Goal: Answer question/provide support: Share knowledge or assist other users

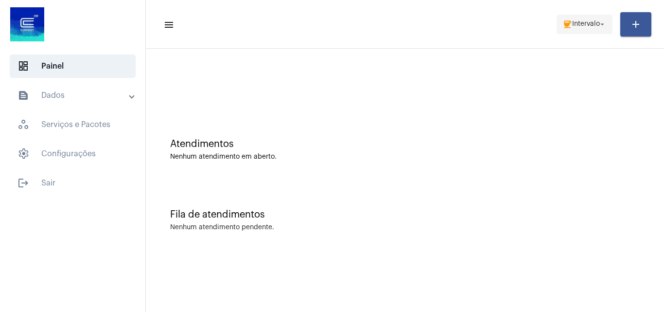
click at [584, 25] on span "Intervalo" at bounding box center [586, 24] width 28 height 7
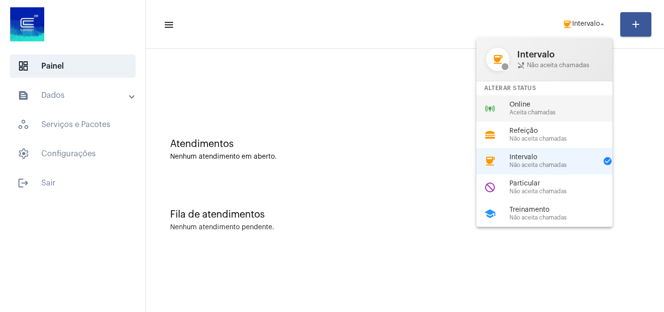
click at [559, 99] on div "online_prediction Online Aceita chamadas" at bounding box center [552, 108] width 152 height 26
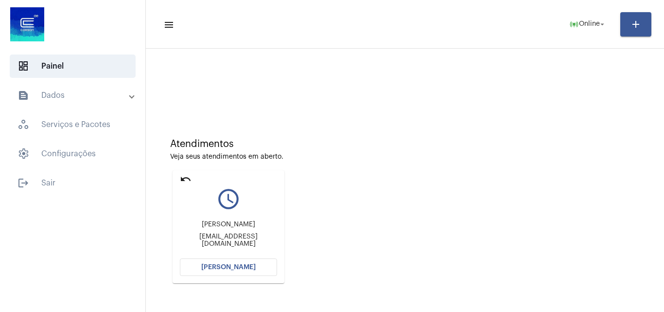
click at [274, 267] on button "[PERSON_NAME]" at bounding box center [228, 267] width 97 height 18
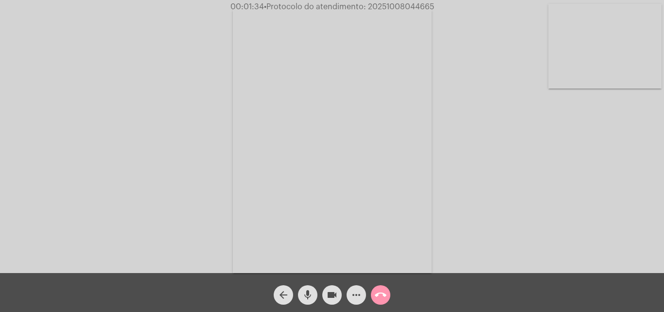
click at [352, 288] on span "more_horiz" at bounding box center [357, 294] width 12 height 19
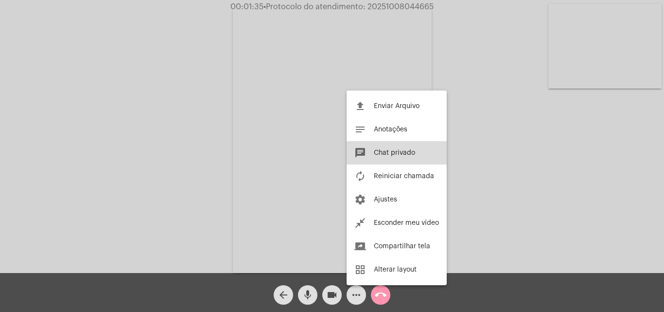
click at [413, 143] on button "chat Chat privado" at bounding box center [397, 152] width 100 height 23
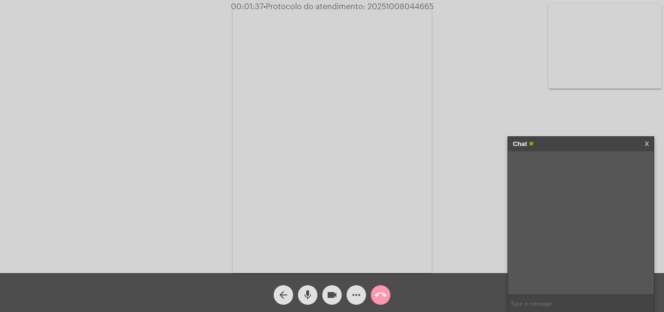
click at [533, 306] on input "text" at bounding box center [581, 303] width 146 height 17
type input "Oi!"
click at [496, 100] on div "Acessando Câmera e Microfone..." at bounding box center [332, 138] width 662 height 273
click at [534, 297] on input "text" at bounding box center [581, 303] width 146 height 17
click at [553, 305] on input "text" at bounding box center [581, 303] width 146 height 17
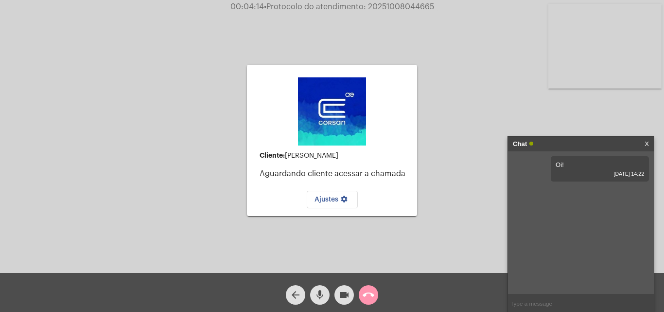
click at [570, 306] on input "text" at bounding box center [581, 303] width 146 height 17
click at [373, 294] on mat-icon "call_end" at bounding box center [369, 295] width 12 height 12
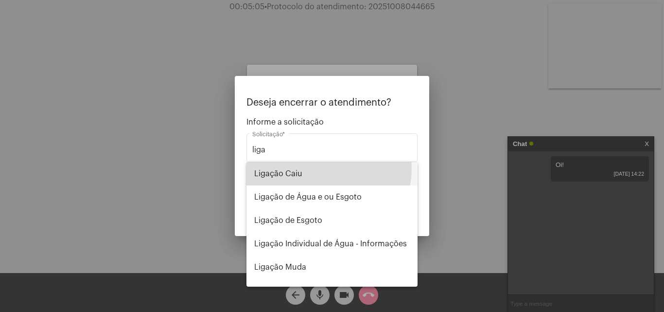
click at [309, 167] on span "Ligação Caiu" at bounding box center [332, 173] width 156 height 23
type input "Ligação Caiu"
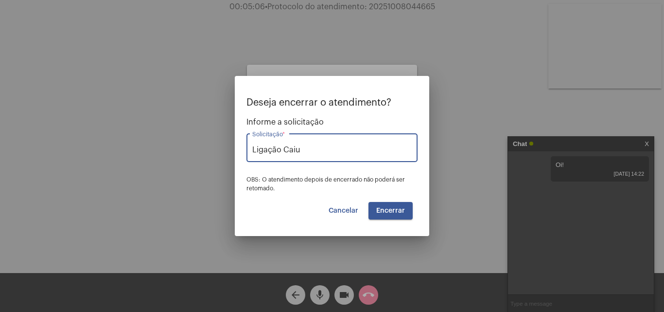
click at [380, 210] on span "Encerrar" at bounding box center [390, 210] width 29 height 7
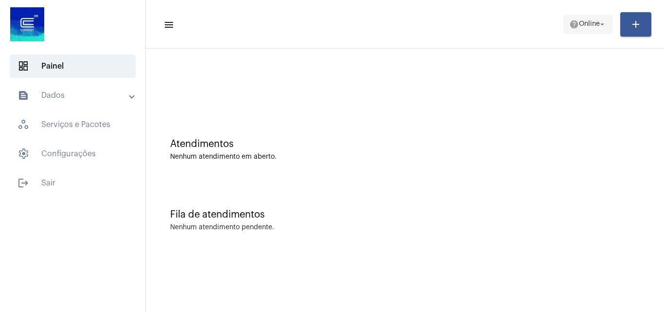
click at [572, 27] on mat-icon "help" at bounding box center [574, 24] width 10 height 10
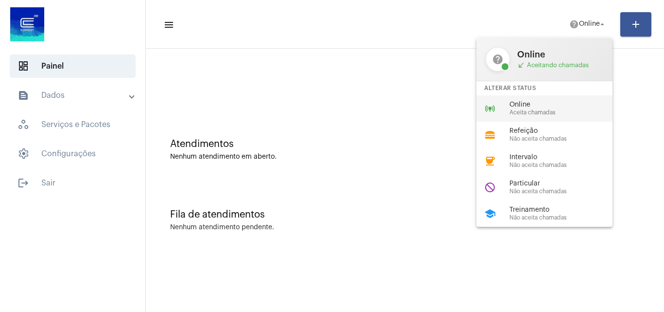
click at [555, 100] on div "online_prediction Online Aceita chamadas" at bounding box center [552, 108] width 152 height 26
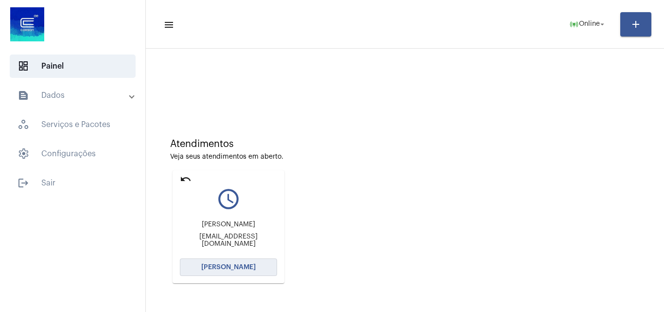
click at [249, 265] on span "[PERSON_NAME]" at bounding box center [228, 267] width 54 height 7
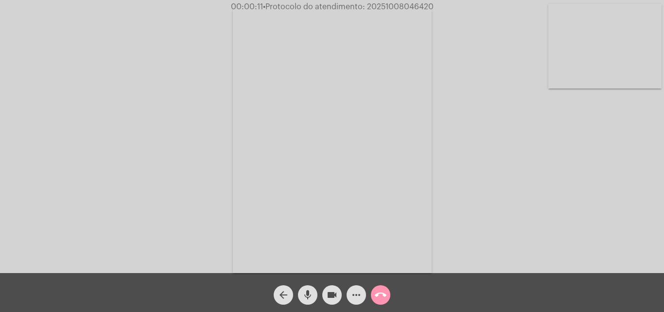
click at [362, 294] on mat-icon "more_horiz" at bounding box center [357, 295] width 12 height 12
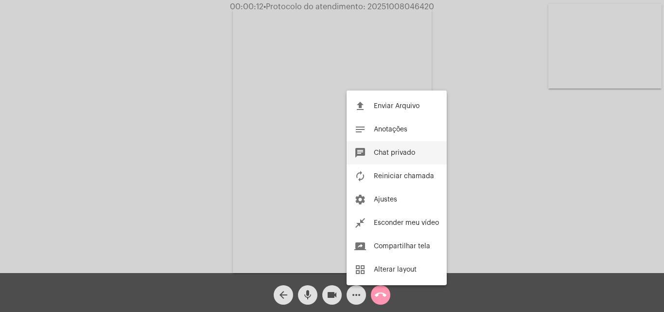
click at [396, 156] on span "Chat privado" at bounding box center [394, 152] width 41 height 7
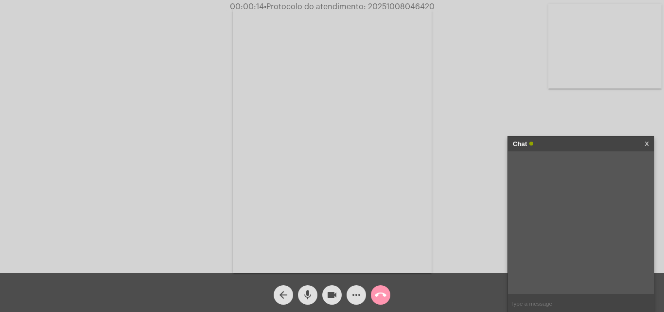
click at [543, 301] on input "text" at bounding box center [581, 303] width 146 height 17
click at [462, 140] on div "Acessando Câmera e Microfone..." at bounding box center [332, 138] width 662 height 273
click at [563, 168] on link "[URL][DOMAIN_NAME]" at bounding box center [573, 164] width 68 height 7
click at [534, 301] on input "text" at bounding box center [581, 303] width 146 height 17
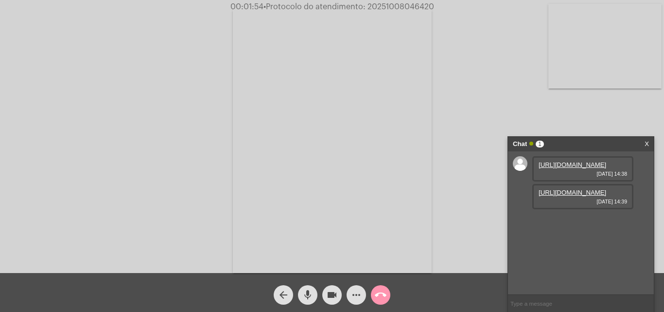
click at [491, 195] on div "Acessando Câmera e Microfone..." at bounding box center [332, 138] width 662 height 273
click at [575, 196] on link "[URL][DOMAIN_NAME]" at bounding box center [573, 192] width 68 height 7
click at [334, 292] on mat-icon "videocam" at bounding box center [332, 295] width 12 height 12
click at [316, 292] on button "mic" at bounding box center [307, 294] width 19 height 19
click at [333, 301] on span "videocam_off" at bounding box center [332, 294] width 12 height 19
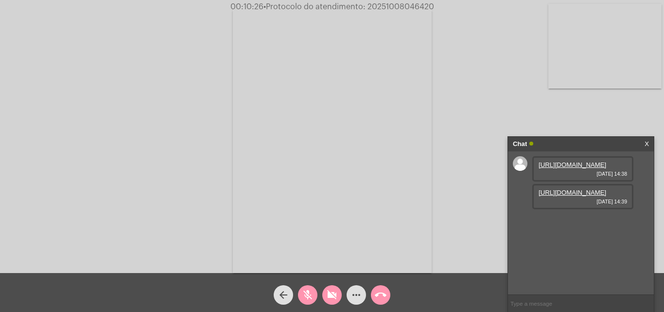
click at [313, 295] on mat-icon "mic_off" at bounding box center [308, 295] width 12 height 12
click at [649, 143] on link "X" at bounding box center [647, 144] width 4 height 15
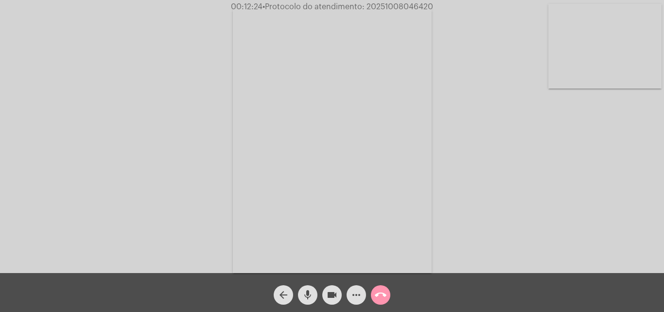
click at [375, 299] on mat-icon "call_end" at bounding box center [381, 295] width 12 height 12
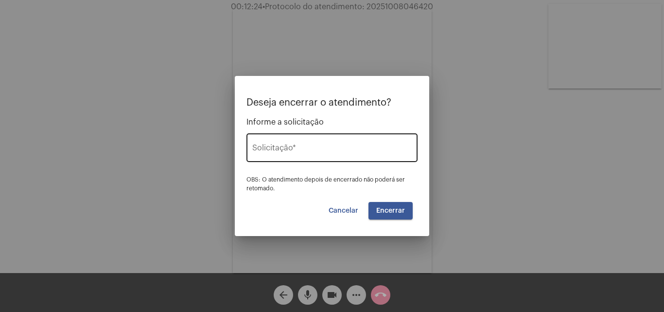
click at [385, 146] on input "Solicitação *" at bounding box center [331, 149] width 159 height 9
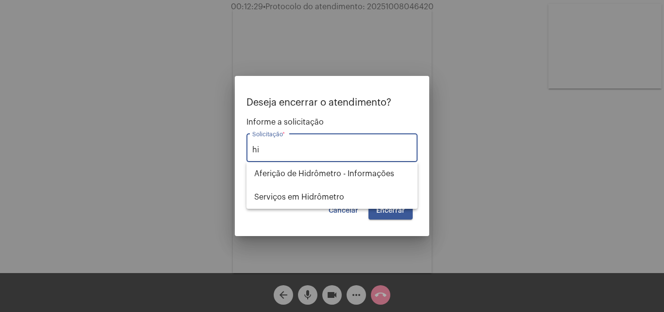
type input "h"
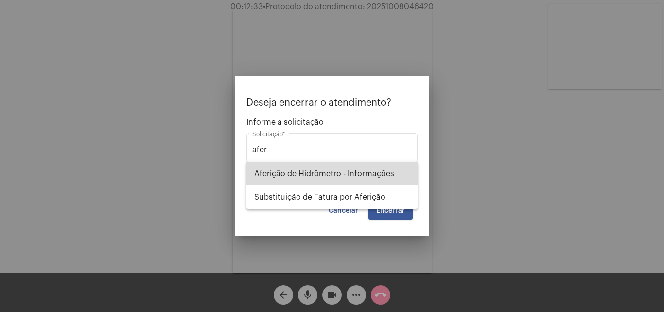
click at [348, 169] on span "Aferição de Hidrômetro - Informações" at bounding box center [332, 173] width 156 height 23
type input "Aferição de Hidrômetro - Informações"
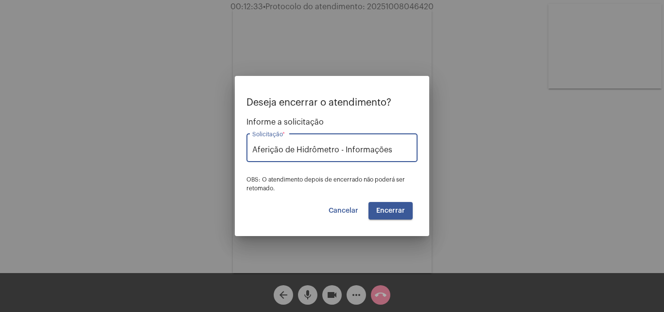
click at [385, 203] on button "Encerrar" at bounding box center [391, 211] width 44 height 18
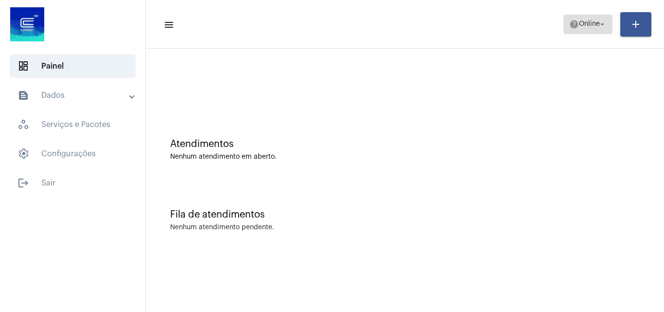
click at [579, 24] on span "Online" at bounding box center [589, 24] width 21 height 7
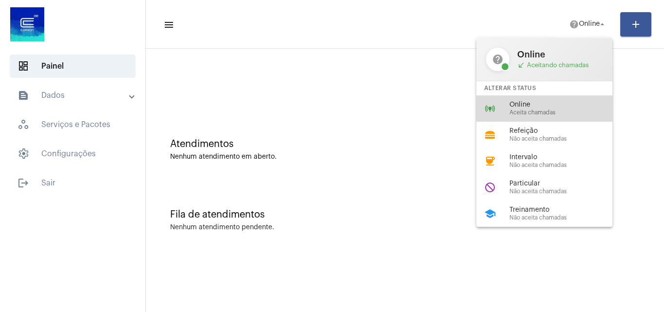
click at [547, 107] on span "Online" at bounding box center [564, 104] width 111 height 7
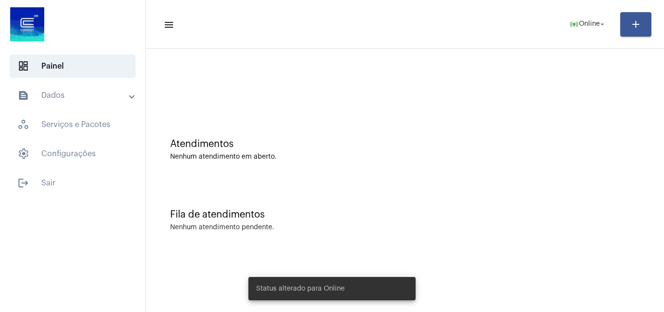
click at [99, 90] on mat-panel-title "text_snippet_outlined Dados" at bounding box center [74, 95] width 112 height 12
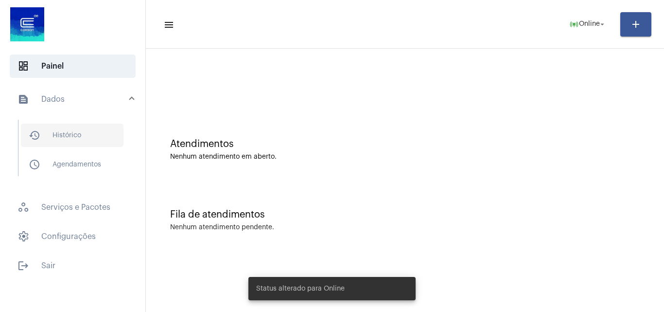
click at [104, 139] on span "history_outlined Histórico" at bounding box center [72, 134] width 103 height 23
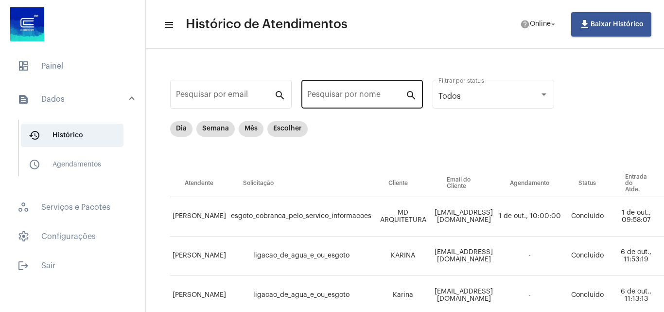
click at [352, 101] on div "Pesquisar por nome" at bounding box center [356, 93] width 98 height 31
type input "ilson"
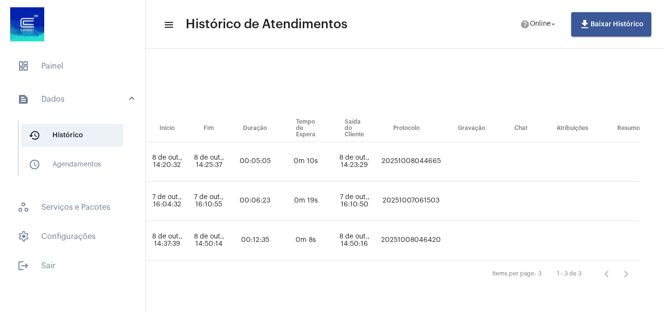
scroll to position [0, 581]
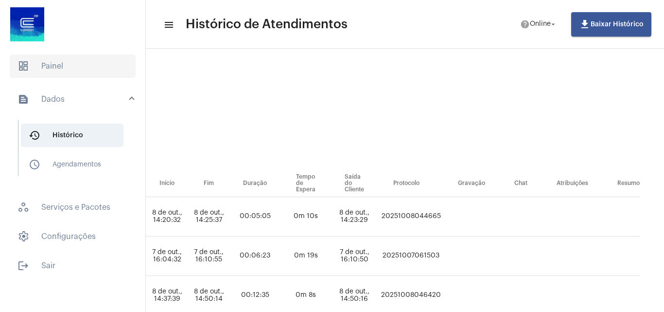
click at [110, 75] on span "dashboard Painel" at bounding box center [73, 65] width 126 height 23
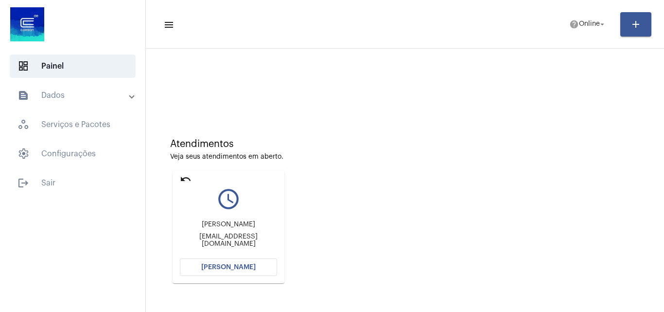
click at [267, 275] on button "[PERSON_NAME]" at bounding box center [228, 267] width 97 height 18
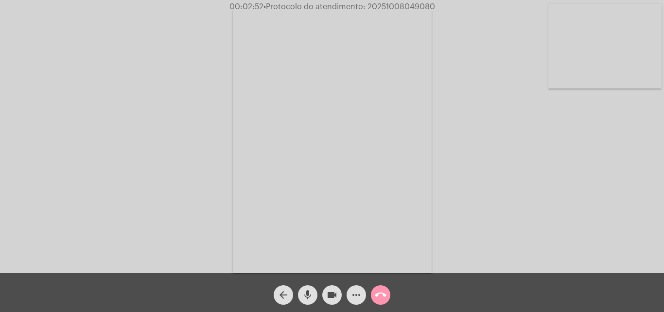
click at [363, 300] on button "more_horiz" at bounding box center [356, 294] width 19 height 19
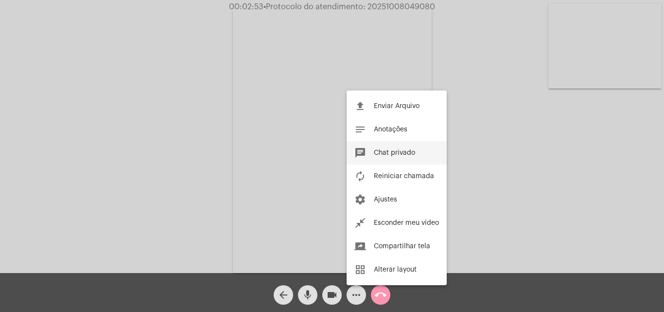
click at [404, 155] on span "Chat privado" at bounding box center [394, 152] width 41 height 7
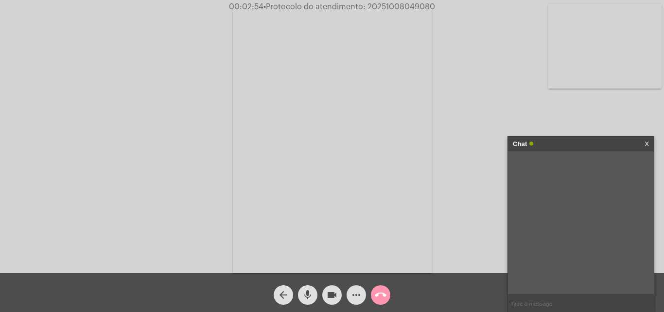
click at [549, 301] on input "text" at bounding box center [581, 303] width 146 height 17
click at [546, 299] on input "text" at bounding box center [581, 303] width 146 height 17
type input "Oi!"
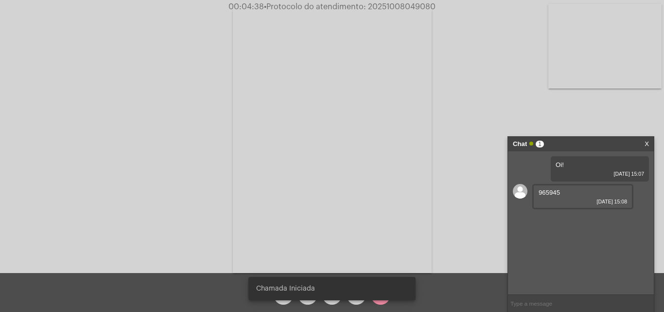
click at [539, 306] on input "text" at bounding box center [581, 303] width 146 height 17
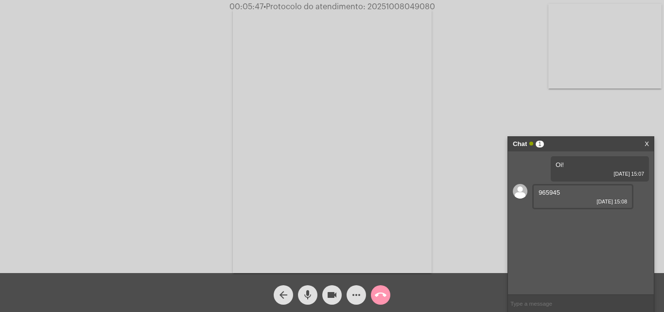
click at [335, 294] on mat-icon "videocam" at bounding box center [332, 295] width 12 height 12
click at [312, 294] on mat-icon "mic" at bounding box center [308, 295] width 12 height 12
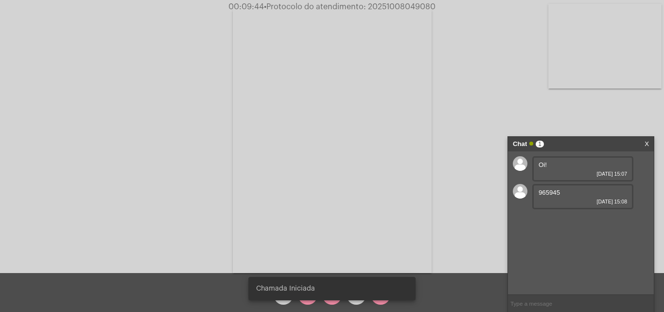
click at [649, 143] on div "Chat 1 X" at bounding box center [581, 144] width 146 height 15
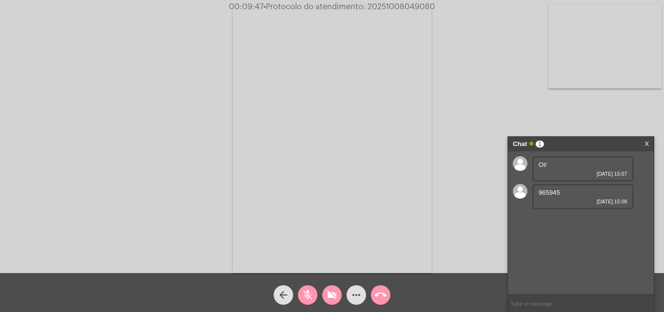
click at [330, 295] on mat-icon "videocam_off" at bounding box center [332, 295] width 12 height 12
click at [316, 292] on button "mic_off" at bounding box center [307, 294] width 19 height 19
click at [545, 297] on input "text" at bounding box center [581, 303] width 146 height 17
click at [535, 297] on input "text" at bounding box center [581, 303] width 146 height 17
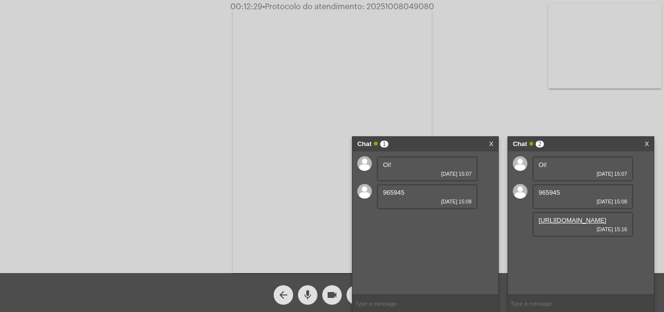
click at [590, 224] on link "[URL][DOMAIN_NAME]" at bounding box center [573, 219] width 68 height 7
click at [329, 299] on mat-icon "videocam" at bounding box center [332, 295] width 12 height 12
click at [310, 291] on mat-icon "mic" at bounding box center [308, 295] width 12 height 12
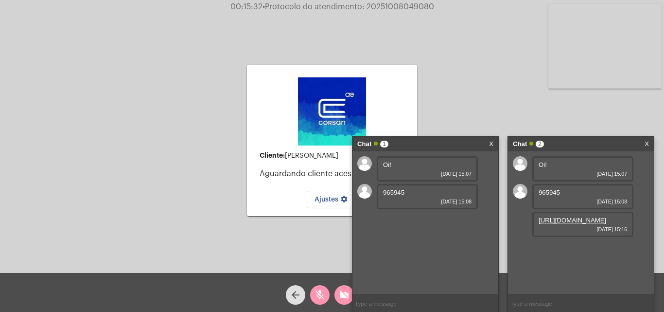
click at [476, 101] on div "Cliente: [PERSON_NAME] Aguardando cliente acessar a chamada Ajustes settings Ac…" at bounding box center [332, 138] width 662 height 273
click at [492, 145] on link "X" at bounding box center [491, 144] width 4 height 15
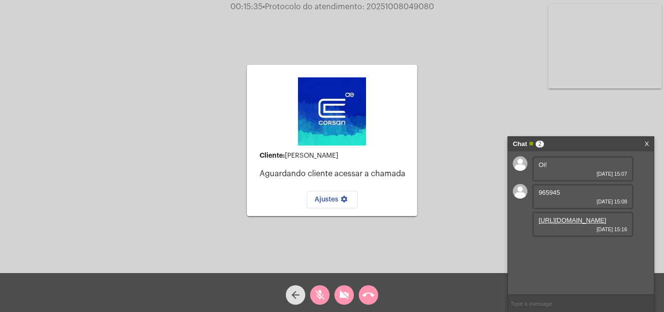
click at [648, 144] on link "X" at bounding box center [647, 144] width 4 height 15
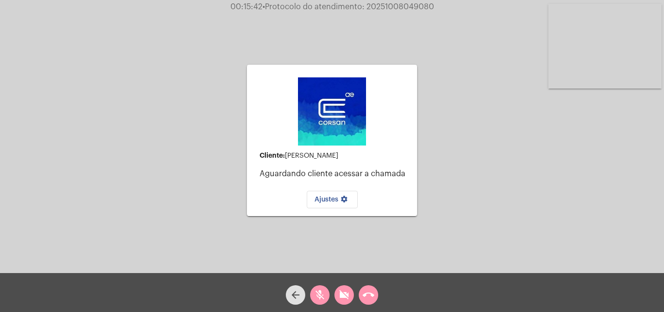
click at [279, 6] on span "• Protocolo do atendimento: 20251008049080" at bounding box center [349, 7] width 172 height 8
click at [362, 297] on button "call_end" at bounding box center [368, 294] width 19 height 19
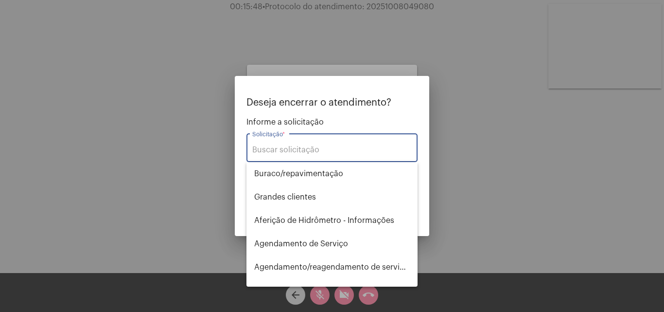
click at [349, 149] on input "Solicitação *" at bounding box center [331, 149] width 159 height 9
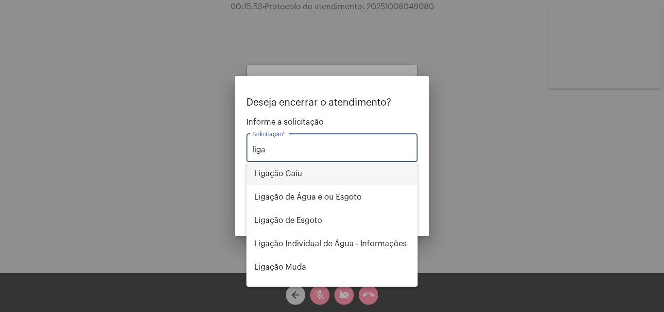
click at [268, 169] on span "Ligação Caiu" at bounding box center [332, 173] width 156 height 23
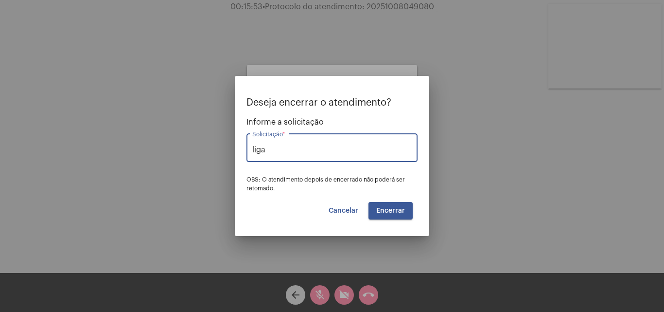
type input "Ligação Caiu"
click at [380, 210] on span "Encerrar" at bounding box center [390, 210] width 29 height 7
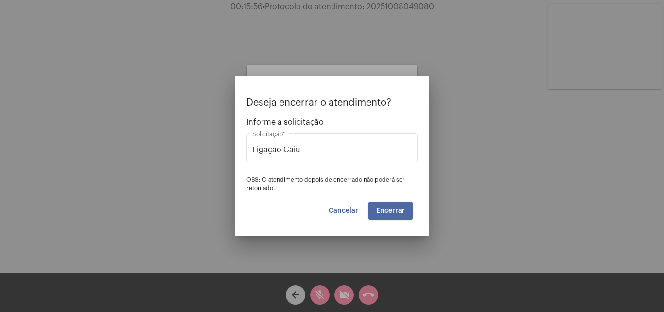
click at [388, 214] on button "Encerrar" at bounding box center [391, 211] width 44 height 18
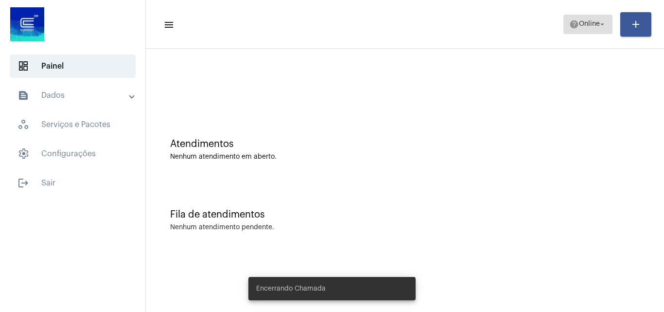
click at [578, 28] on span "help Online arrow_drop_down" at bounding box center [587, 24] width 37 height 18
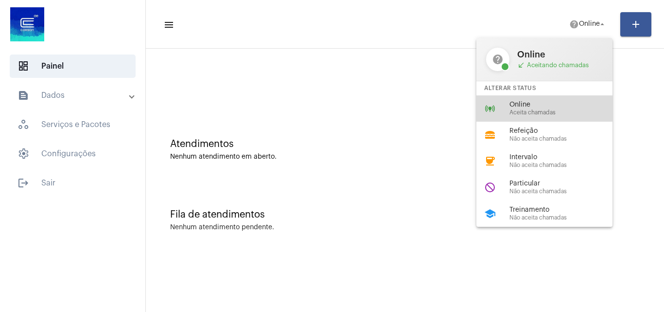
click at [543, 99] on div "online_prediction Online Aceita chamadas" at bounding box center [552, 108] width 152 height 26
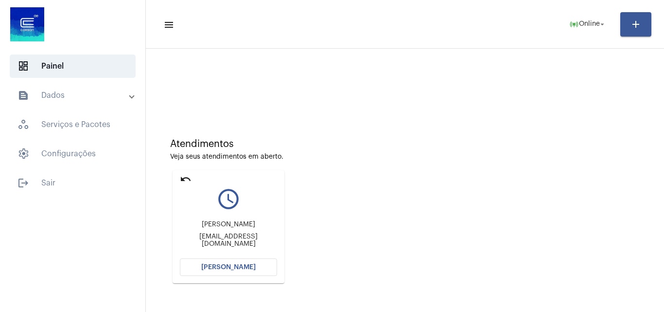
click at [255, 267] on button "[PERSON_NAME]" at bounding box center [228, 267] width 97 height 18
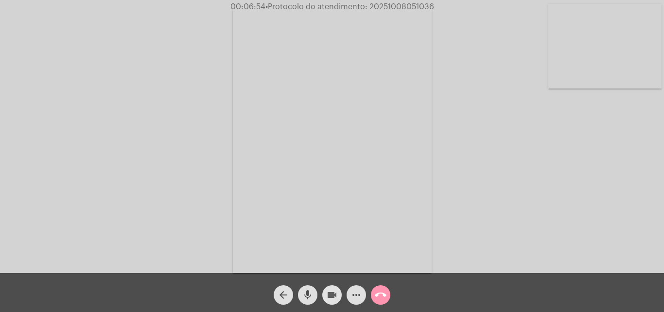
click at [337, 295] on mat-icon "videocam" at bounding box center [332, 295] width 12 height 12
click at [310, 294] on mat-icon "mic" at bounding box center [308, 295] width 12 height 12
click at [342, 296] on div "videocam_off" at bounding box center [332, 292] width 24 height 24
click at [315, 298] on button "mic_off" at bounding box center [307, 294] width 19 height 19
click at [337, 294] on mat-icon "videocam" at bounding box center [332, 295] width 12 height 12
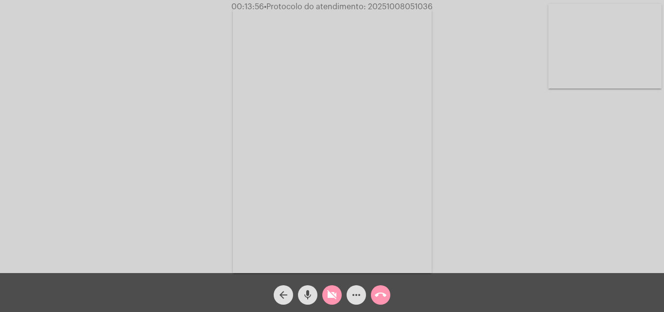
click at [313, 294] on mat-icon "mic" at bounding box center [308, 295] width 12 height 12
click at [306, 295] on mat-icon "mic_off" at bounding box center [308, 295] width 12 height 12
click at [334, 291] on mat-icon "videocam_off" at bounding box center [332, 295] width 12 height 12
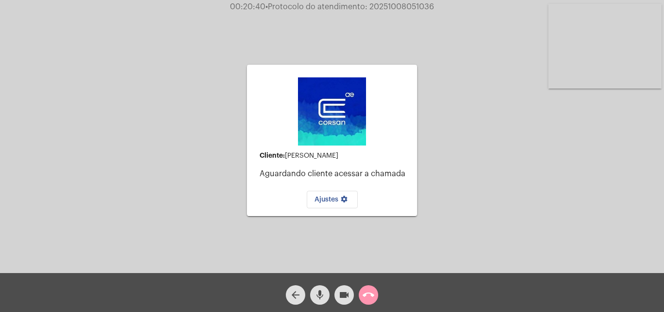
click at [373, 292] on mat-icon "call_end" at bounding box center [369, 295] width 12 height 12
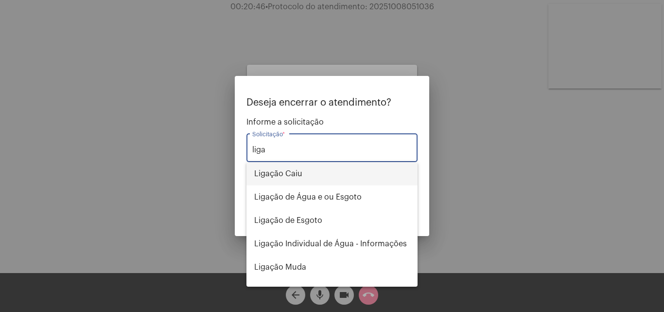
click at [300, 170] on span "Ligação Caiu" at bounding box center [332, 173] width 156 height 23
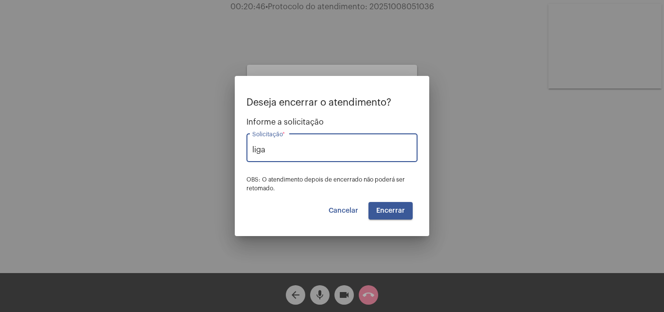
type input "Ligação Caiu"
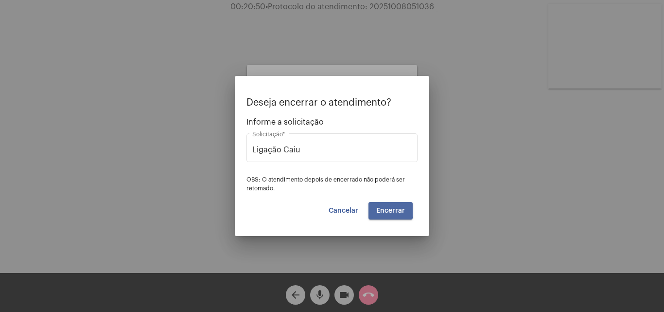
click at [378, 208] on span "Encerrar" at bounding box center [390, 210] width 29 height 7
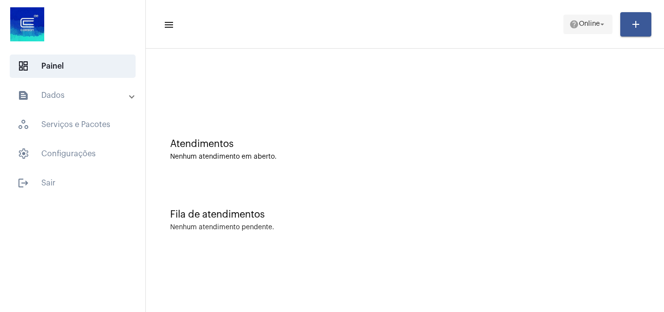
click at [587, 23] on span "Online" at bounding box center [589, 24] width 21 height 7
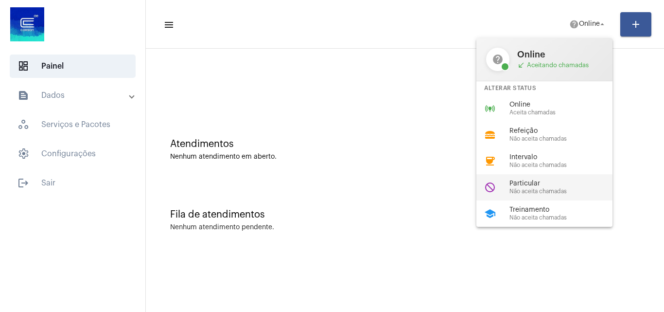
click at [556, 182] on span "Particular" at bounding box center [564, 183] width 111 height 7
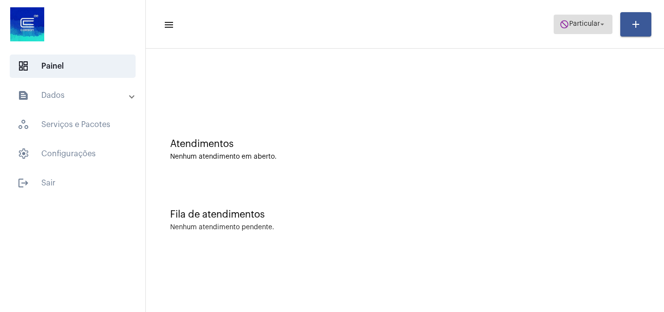
click at [574, 17] on span "do_not_disturb Particular arrow_drop_down" at bounding box center [583, 24] width 47 height 18
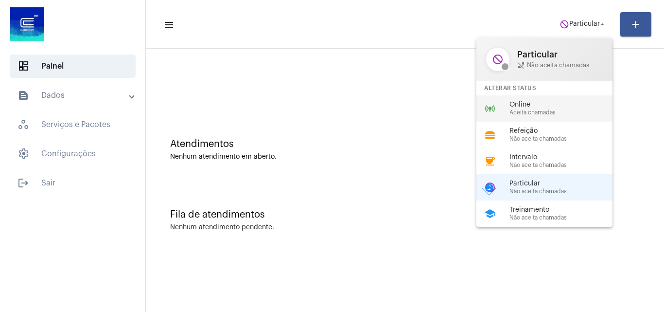
click at [542, 108] on span "Online" at bounding box center [564, 104] width 111 height 7
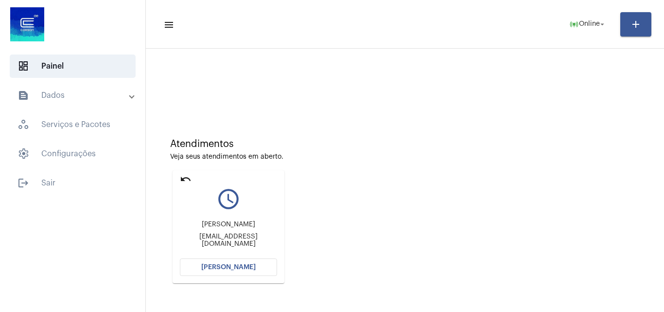
click at [255, 268] on button "[PERSON_NAME]" at bounding box center [228, 267] width 97 height 18
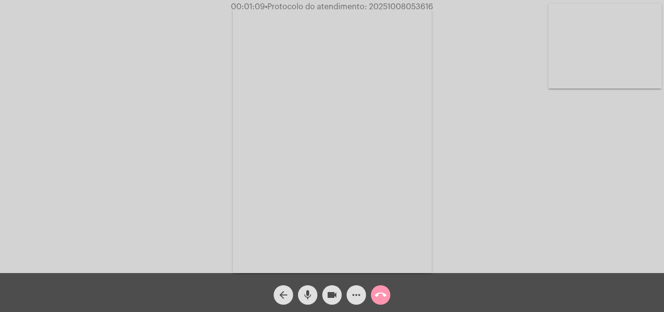
click at [332, 295] on mat-icon "videocam" at bounding box center [332, 295] width 12 height 12
click at [317, 295] on div "mic" at bounding box center [308, 292] width 24 height 24
click at [310, 298] on mat-icon "mic_off" at bounding box center [308, 295] width 12 height 12
click at [327, 297] on mat-icon "videocam_off" at bounding box center [332, 295] width 12 height 12
click at [361, 297] on mat-icon "more_horiz" at bounding box center [357, 295] width 12 height 12
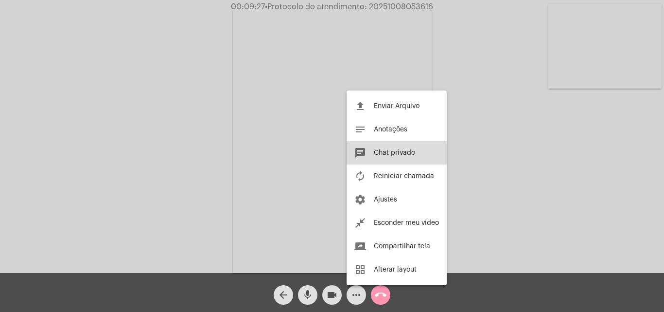
click at [407, 155] on span "Chat privado" at bounding box center [394, 152] width 41 height 7
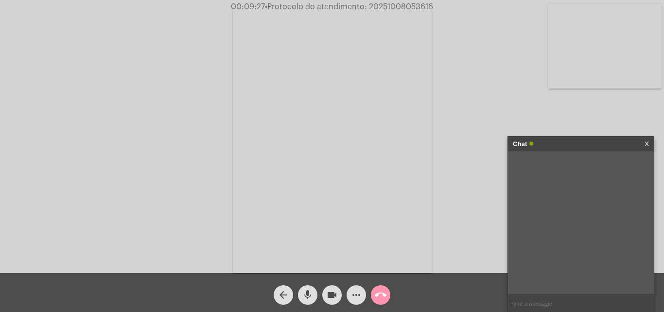
click at [527, 297] on input "text" at bounding box center [581, 303] width 146 height 17
type input "Oi!"
click at [354, 300] on mat-icon "more_horiz" at bounding box center [357, 295] width 12 height 12
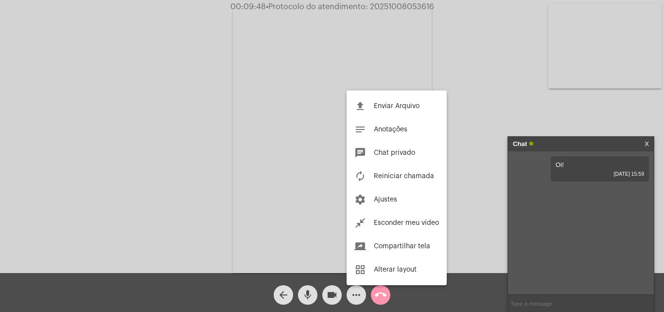
click at [511, 101] on div at bounding box center [332, 156] width 664 height 312
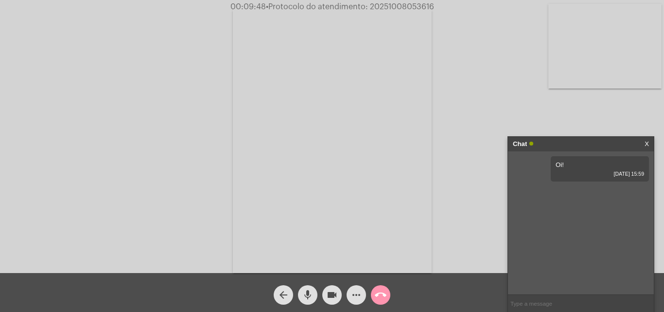
click at [527, 303] on input "text" at bounding box center [581, 303] width 146 height 17
click at [353, 296] on mat-icon "more_horiz" at bounding box center [357, 295] width 12 height 12
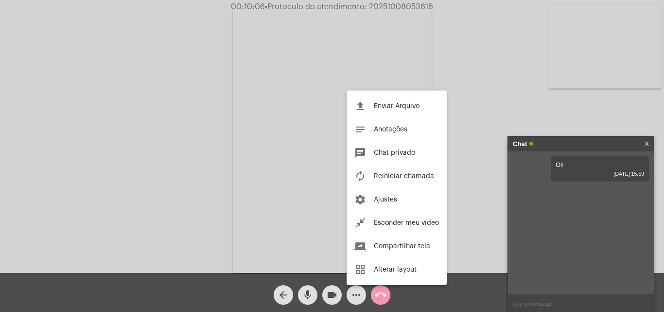
click at [561, 303] on div at bounding box center [332, 156] width 664 height 312
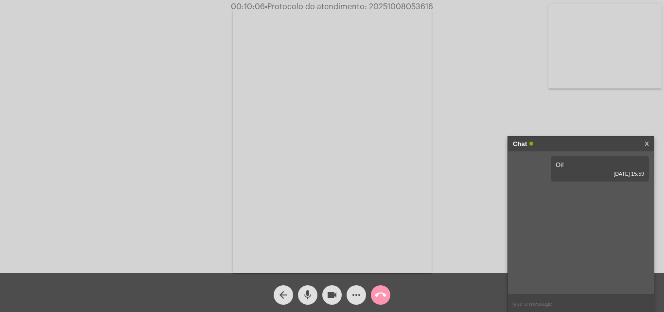
click at [561, 303] on input "text" at bounding box center [581, 303] width 146 height 17
click at [364, 293] on button "more_horiz" at bounding box center [356, 294] width 19 height 19
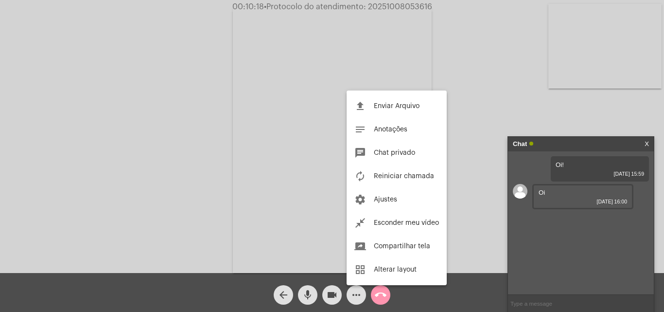
click at [491, 93] on div at bounding box center [332, 156] width 664 height 312
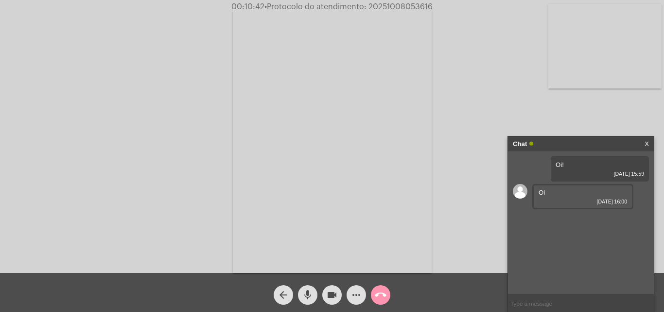
click at [518, 298] on input "text" at bounding box center [581, 303] width 146 height 17
click at [352, 299] on mat-icon "more_horiz" at bounding box center [357, 295] width 12 height 12
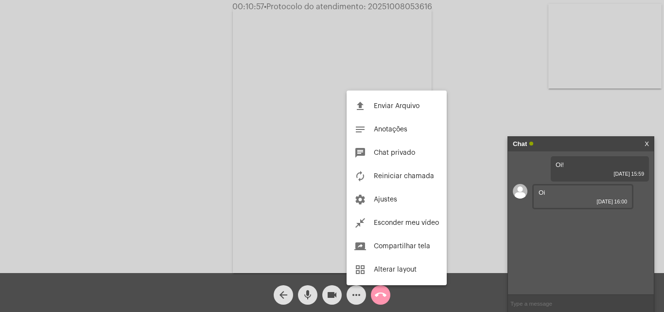
click at [208, 204] on div at bounding box center [332, 156] width 664 height 312
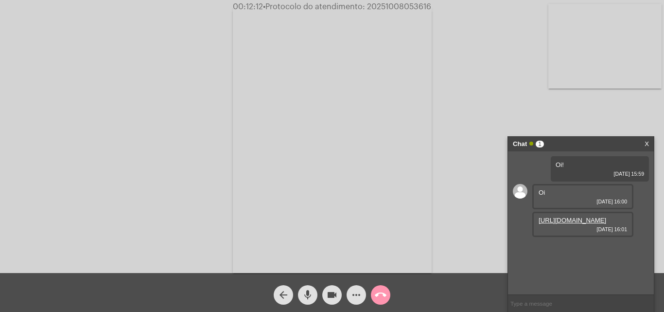
click at [563, 224] on link "[URL][DOMAIN_NAME]" at bounding box center [573, 219] width 68 height 7
click at [568, 112] on div "Acessando Câmera e Microfone..." at bounding box center [332, 138] width 662 height 273
click at [177, 59] on div "Acessando Câmera e Microfone..." at bounding box center [332, 138] width 662 height 273
click at [384, 291] on mat-icon "call_end" at bounding box center [381, 295] width 12 height 12
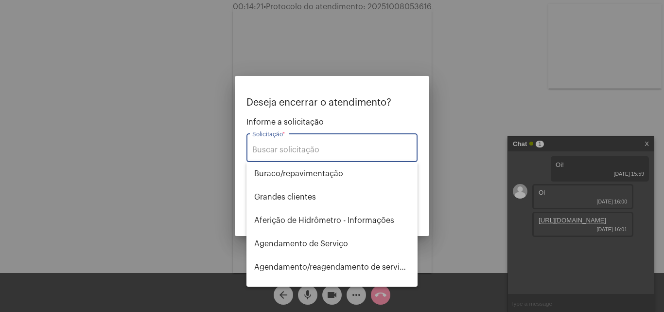
click at [340, 149] on input "Solicitação *" at bounding box center [331, 149] width 159 height 9
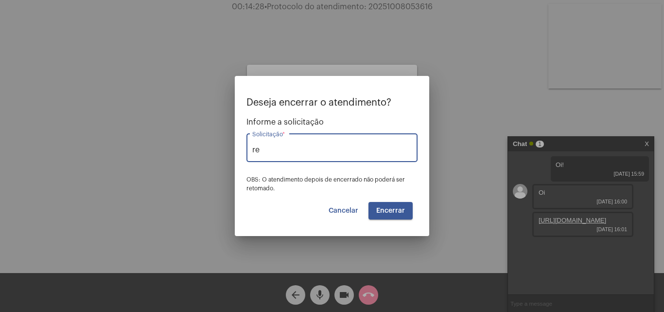
type input "r"
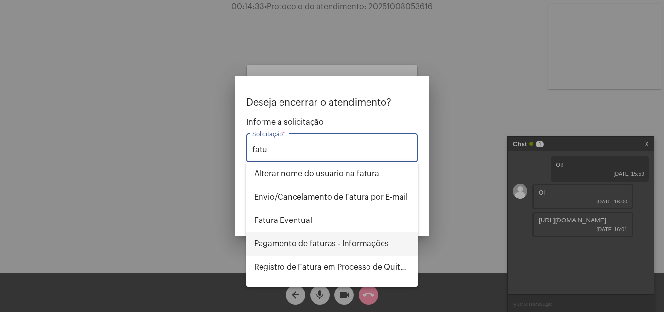
click at [349, 242] on span "Pagamento de faturas - Informações" at bounding box center [332, 243] width 156 height 23
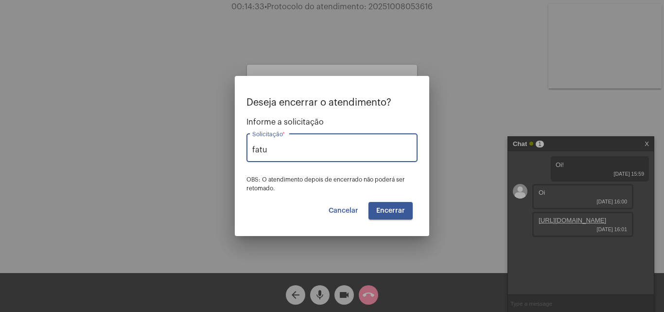
type input "Pagamento de faturas - Informações"
click at [396, 210] on span "Encerrar" at bounding box center [390, 210] width 29 height 7
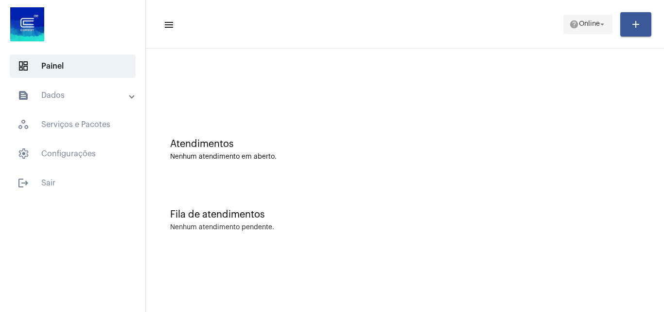
click at [600, 17] on span "help Online arrow_drop_down" at bounding box center [587, 24] width 37 height 18
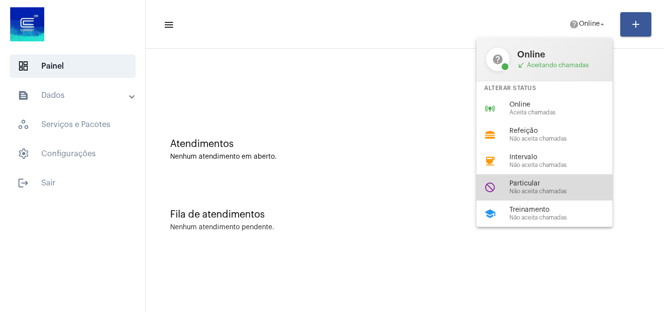
click at [582, 177] on div "do_not_disturb Particular Não aceita chamadas" at bounding box center [552, 187] width 152 height 26
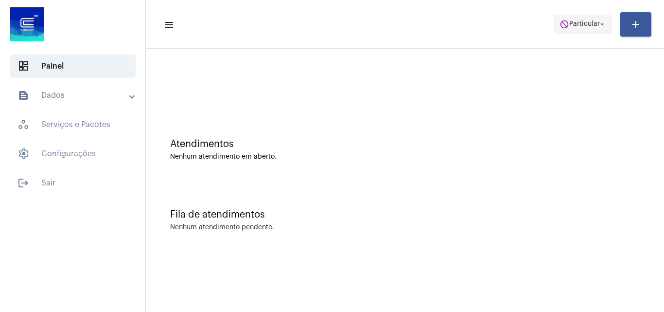
click at [561, 23] on mat-icon "do_not_disturb" at bounding box center [565, 24] width 10 height 10
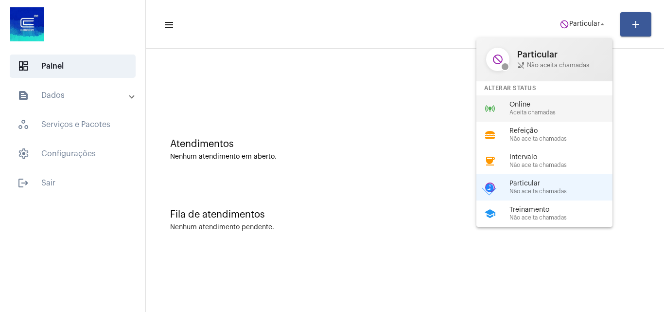
click at [542, 112] on span "Aceita chamadas" at bounding box center [564, 112] width 111 height 6
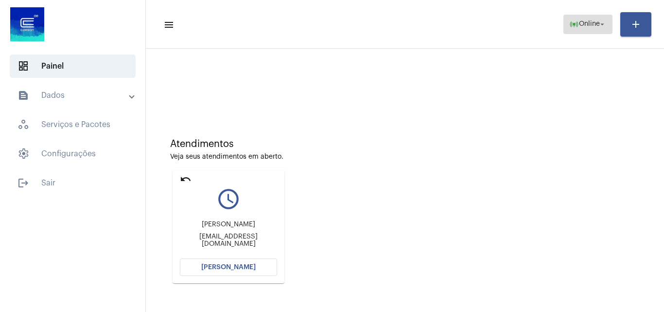
click at [612, 28] on button "online_prediction Online arrow_drop_down" at bounding box center [587, 24] width 49 height 19
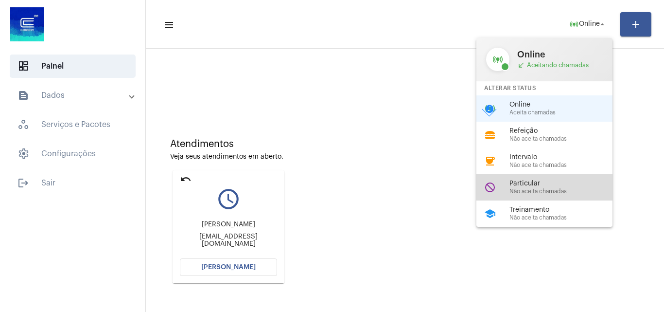
click at [563, 194] on div "do_not_disturb Particular Não aceita chamadas" at bounding box center [552, 187] width 152 height 26
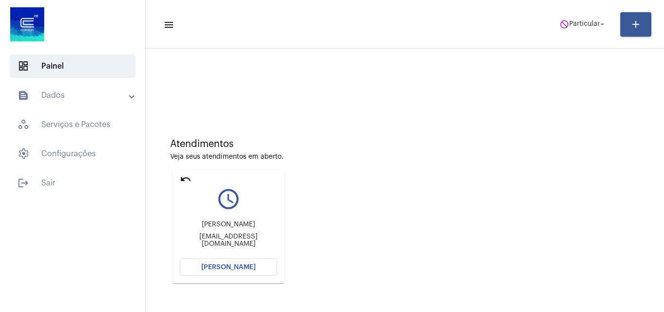
click at [186, 178] on mat-icon "undo" at bounding box center [186, 179] width 12 height 12
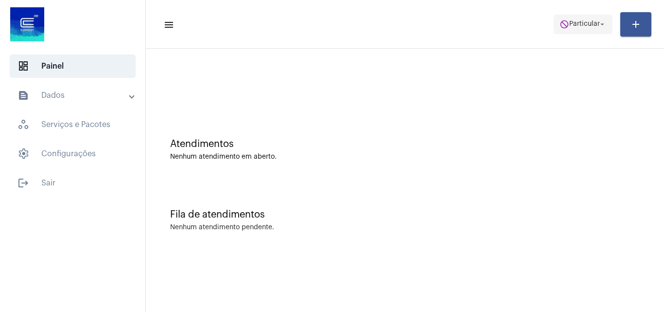
click at [588, 29] on span "do_not_disturb Particular arrow_drop_down" at bounding box center [583, 24] width 47 height 18
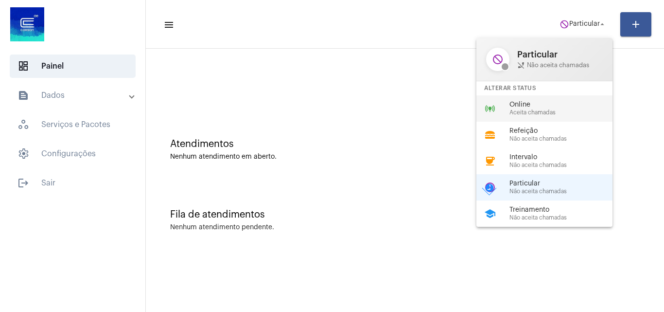
click at [580, 105] on span "Online" at bounding box center [564, 104] width 111 height 7
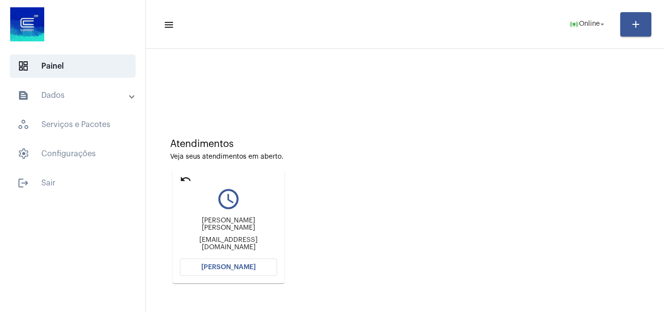
click at [236, 262] on button "[PERSON_NAME]" at bounding box center [228, 267] width 97 height 18
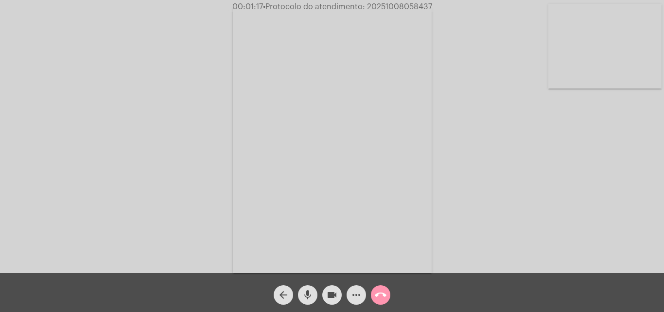
click at [338, 294] on button "videocam" at bounding box center [331, 294] width 19 height 19
click at [317, 294] on button "mic" at bounding box center [307, 294] width 19 height 19
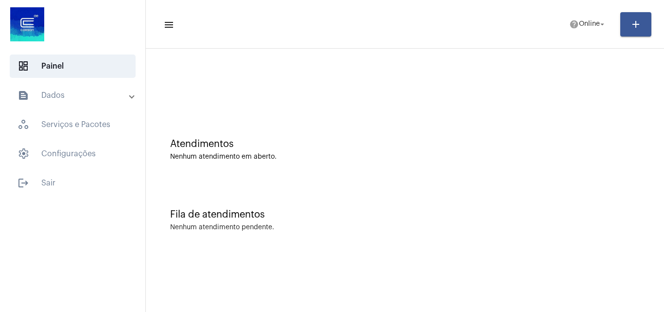
click at [98, 91] on mat-panel-title "text_snippet_outlined Dados" at bounding box center [74, 95] width 112 height 12
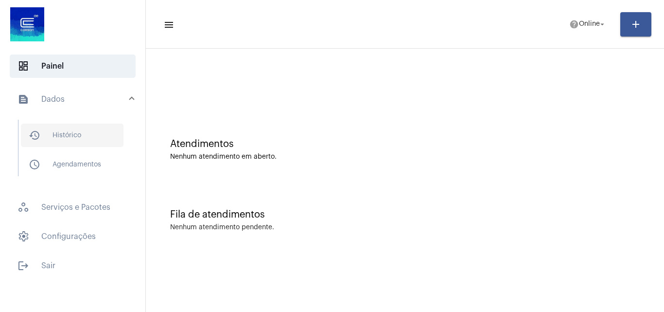
click at [89, 137] on span "history_outlined Histórico" at bounding box center [72, 134] width 103 height 23
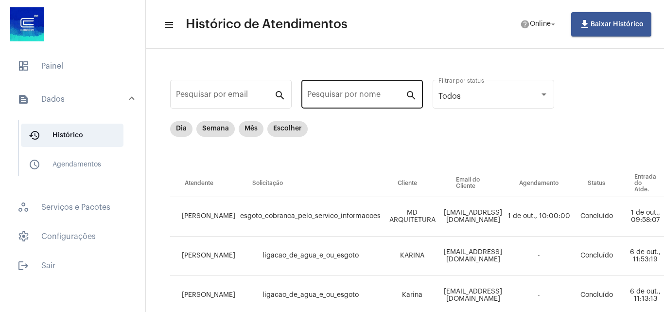
click at [351, 103] on div "Pesquisar por nome" at bounding box center [356, 93] width 98 height 31
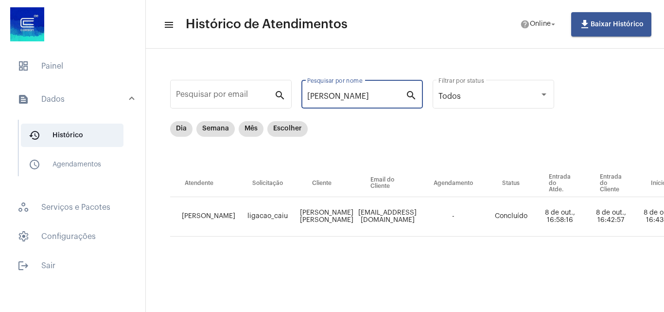
type input "denny"
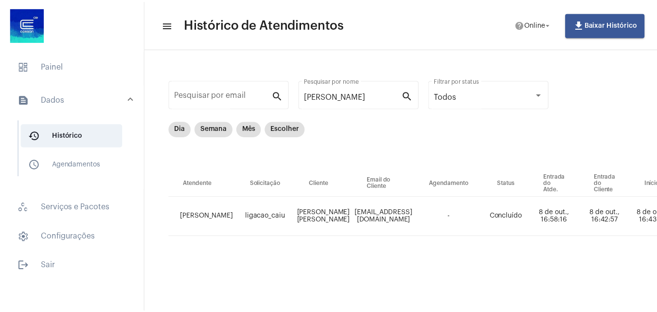
scroll to position [0, 453]
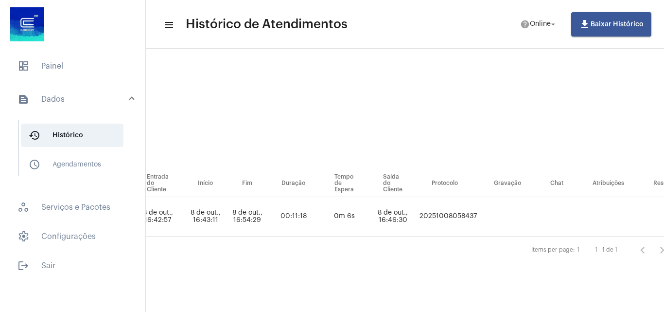
click at [440, 216] on td "20251008058437" at bounding box center [448, 216] width 62 height 39
drag, startPoint x: 438, startPoint y: 215, endPoint x: 498, endPoint y: 214, distance: 60.3
click at [498, 214] on tr "TRAYCE SILVA DE OLIVEIRA ligacao_caiu DENNY DA SILVA CARLOS dennymedcarlos@gmai…" at bounding box center [196, 216] width 959 height 39
copy td "20251008058437"
click at [504, 30] on mat-toolbar-row "menu Histórico de Atendimentos help Online arrow_drop_down file_download Baixar…" at bounding box center [405, 24] width 518 height 31
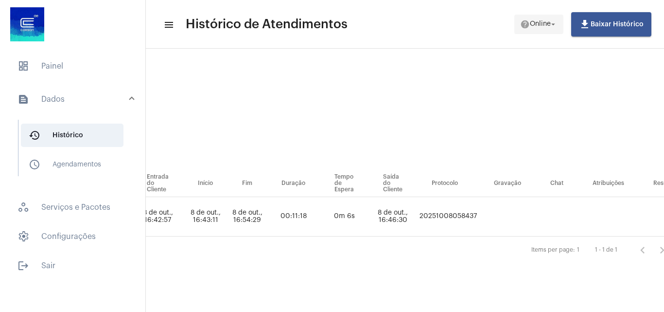
click at [534, 29] on span "help Online arrow_drop_down" at bounding box center [538, 24] width 37 height 18
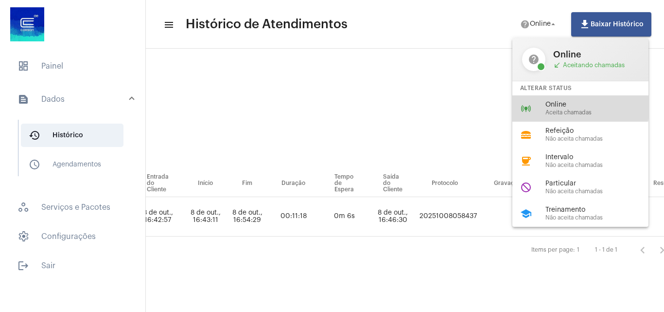
click at [547, 105] on span "Online" at bounding box center [600, 104] width 111 height 7
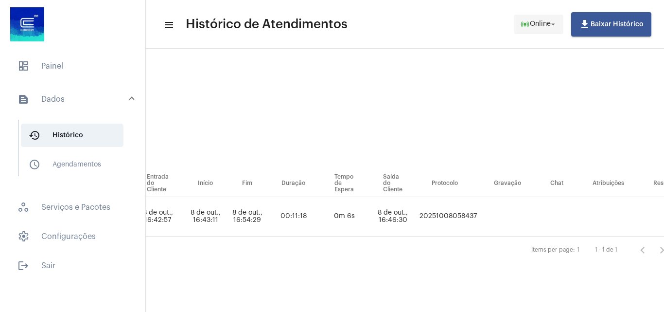
click at [548, 24] on span "Online" at bounding box center [540, 24] width 21 height 7
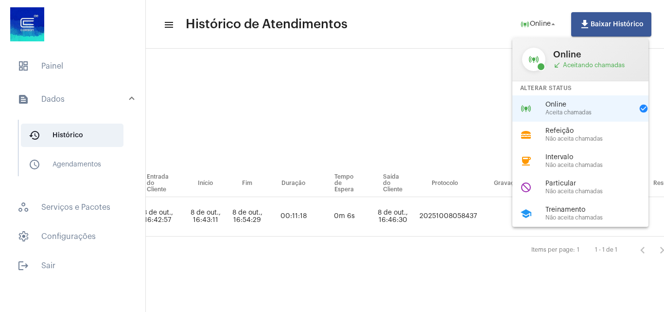
click at [77, 264] on div at bounding box center [332, 156] width 664 height 312
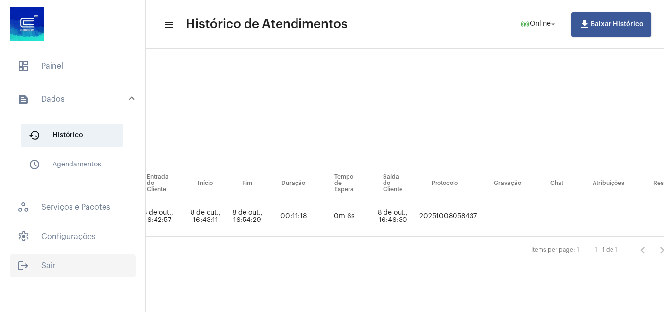
click at [90, 271] on span "logout Sair" at bounding box center [73, 265] width 126 height 23
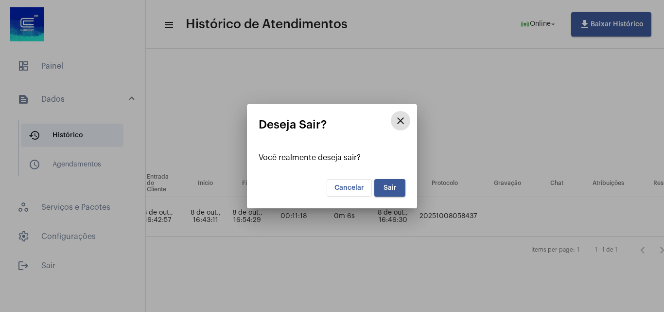
click at [379, 186] on button "Sair" at bounding box center [389, 188] width 31 height 18
